Goal: Task Accomplishment & Management: Manage account settings

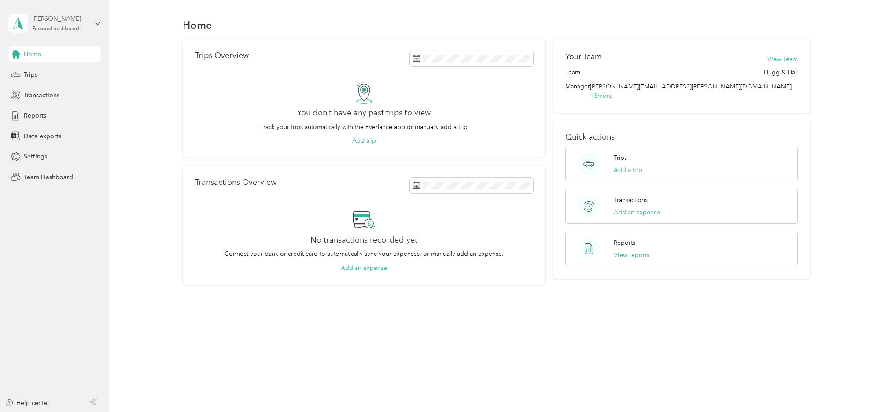
click at [59, 14] on div "Micki Wilbur" at bounding box center [60, 18] width 55 height 9
click at [35, 71] on div "Team dashboard" at bounding box center [39, 71] width 47 height 9
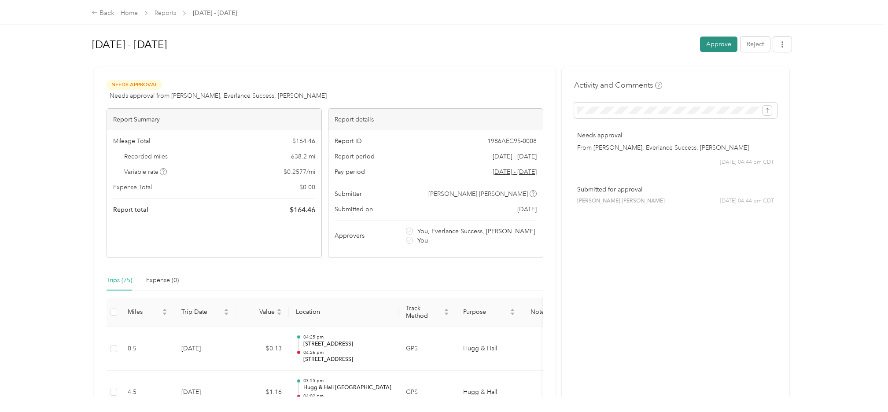
click at [704, 45] on button "Approve" at bounding box center [718, 44] width 37 height 15
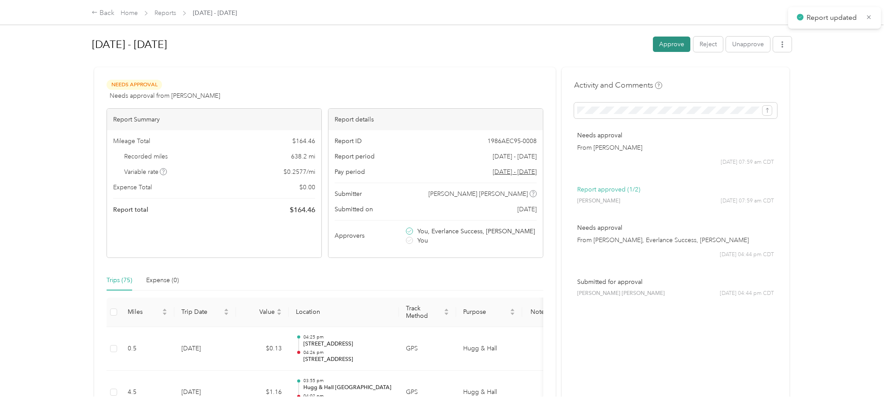
click at [661, 44] on button "Approve" at bounding box center [671, 44] width 37 height 15
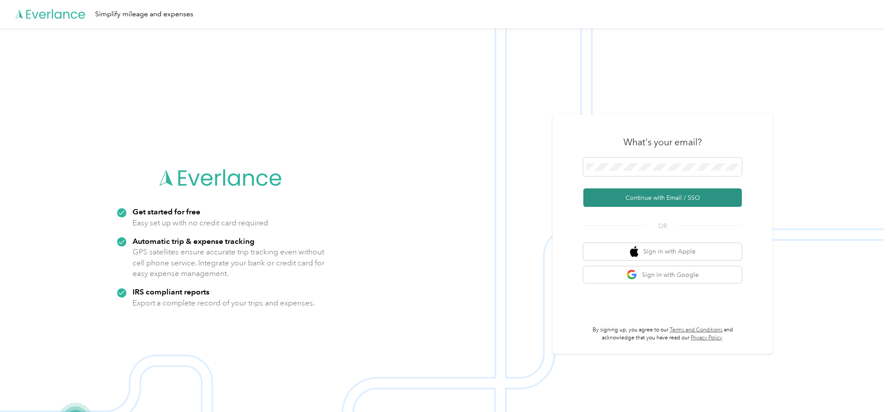
click at [674, 195] on button "Continue with Email / SSO" at bounding box center [662, 197] width 158 height 18
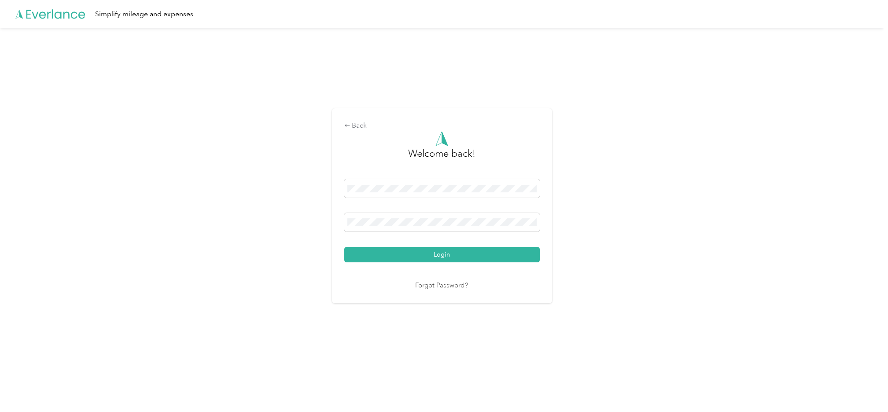
drag, startPoint x: 469, startPoint y: 252, endPoint x: 575, endPoint y: 224, distance: 109.7
click at [469, 252] on button "Login" at bounding box center [441, 254] width 195 height 15
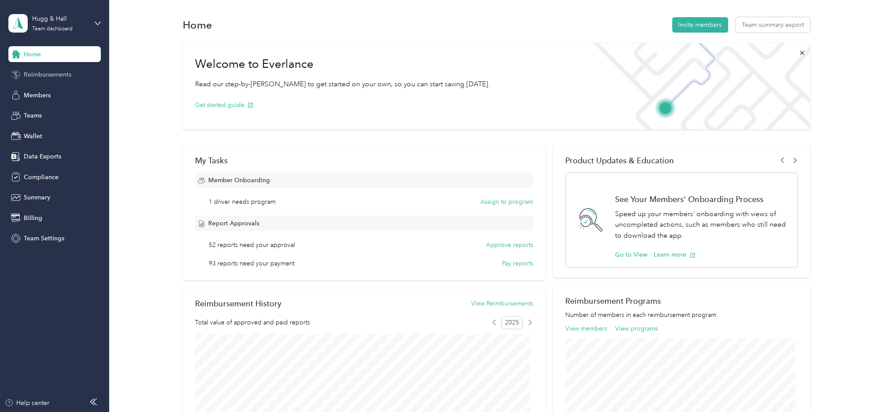
click at [52, 72] on span "Reimbursements" at bounding box center [48, 74] width 48 height 9
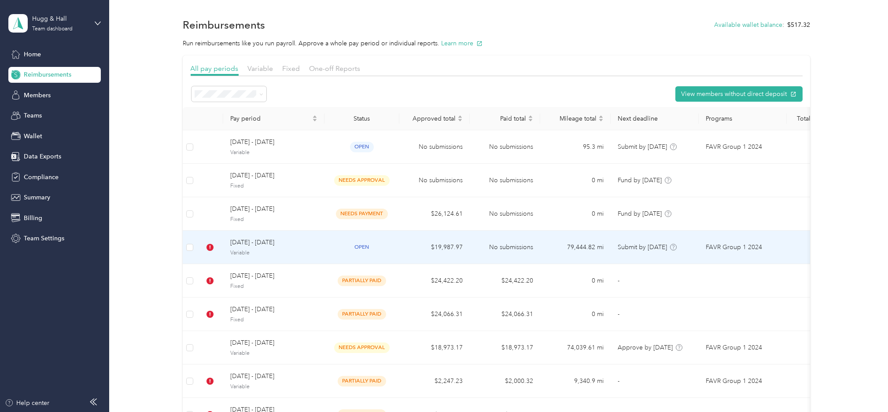
click at [244, 244] on span "[DATE] - [DATE]" at bounding box center [273, 243] width 87 height 10
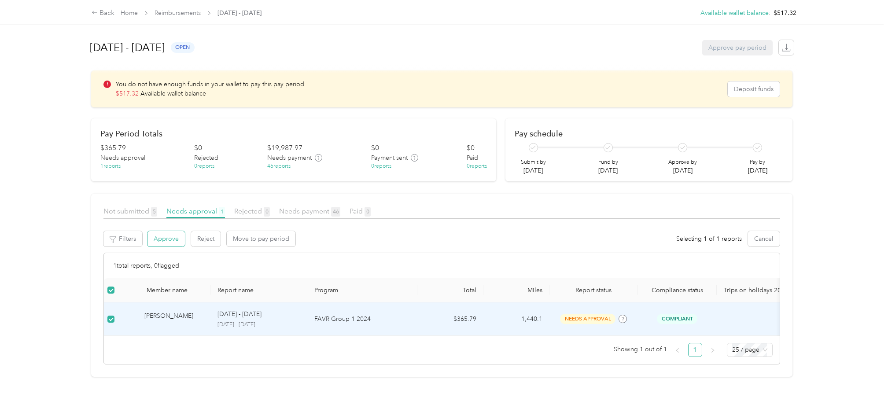
click at [170, 237] on button "Approve" at bounding box center [165, 238] width 37 height 15
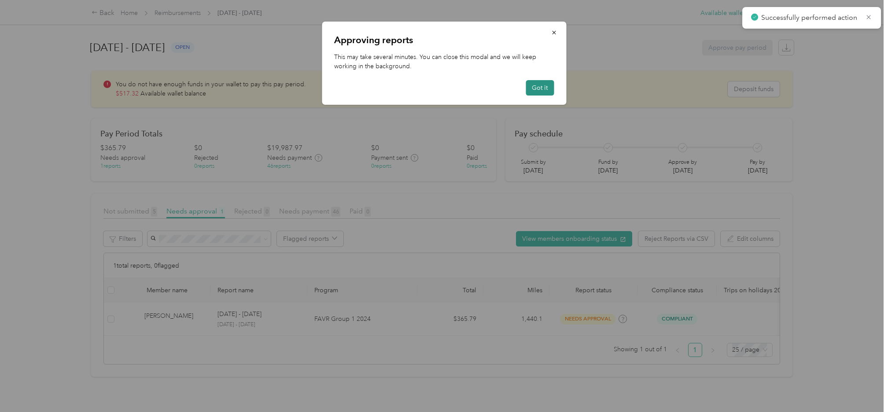
click at [537, 90] on button "Got it" at bounding box center [539, 87] width 28 height 15
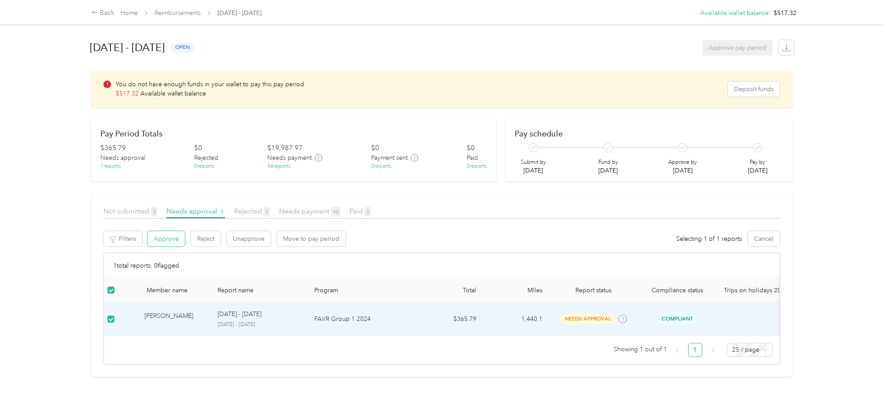
click at [170, 239] on button "Approve" at bounding box center [165, 238] width 37 height 15
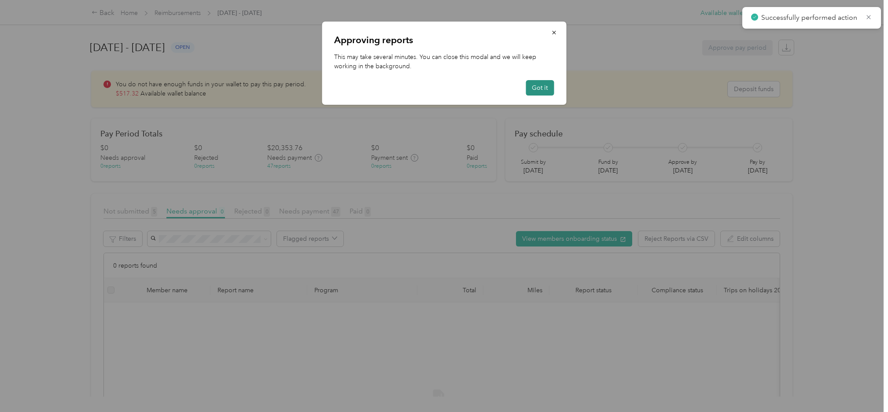
click at [547, 86] on button "Got it" at bounding box center [539, 87] width 28 height 15
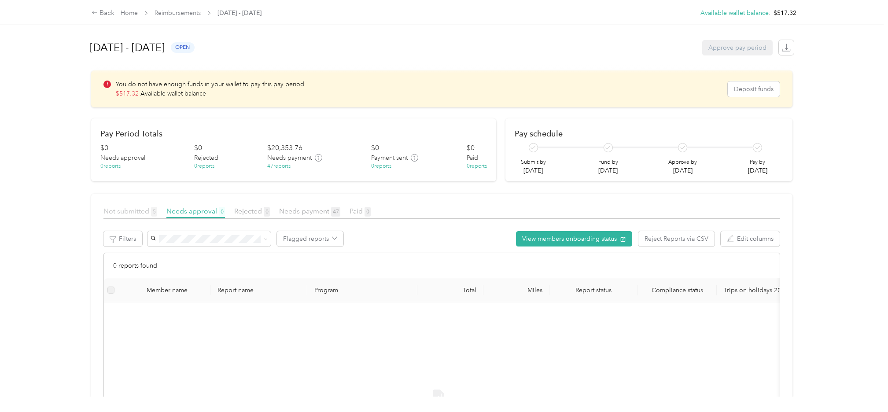
click at [119, 212] on span "Not submitted 5" at bounding box center [130, 211] width 54 height 8
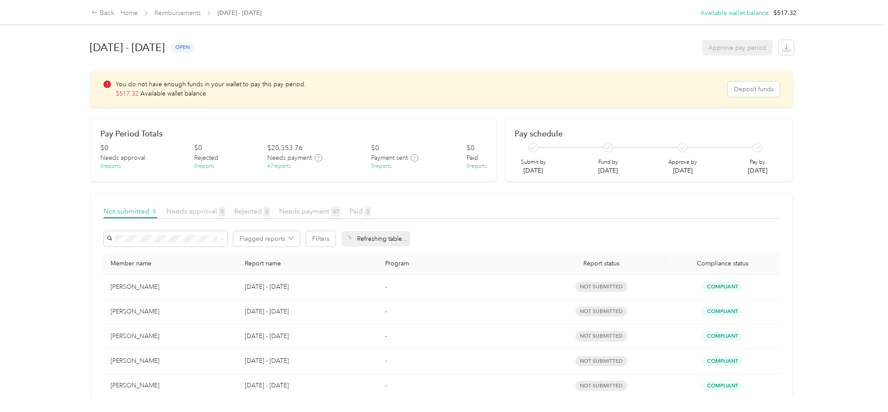
click at [74, 108] on div "[DATE] - [DATE] open Approve pay period You do not have enough funds in your wa…" at bounding box center [441, 198] width 736 height 396
click at [22, 265] on div "Back Home Reimbursements [DATE] - [DATE] Available wallet balance : $517.32 Ava…" at bounding box center [441, 206] width 883 height 412
